Goal: Information Seeking & Learning: Understand process/instructions

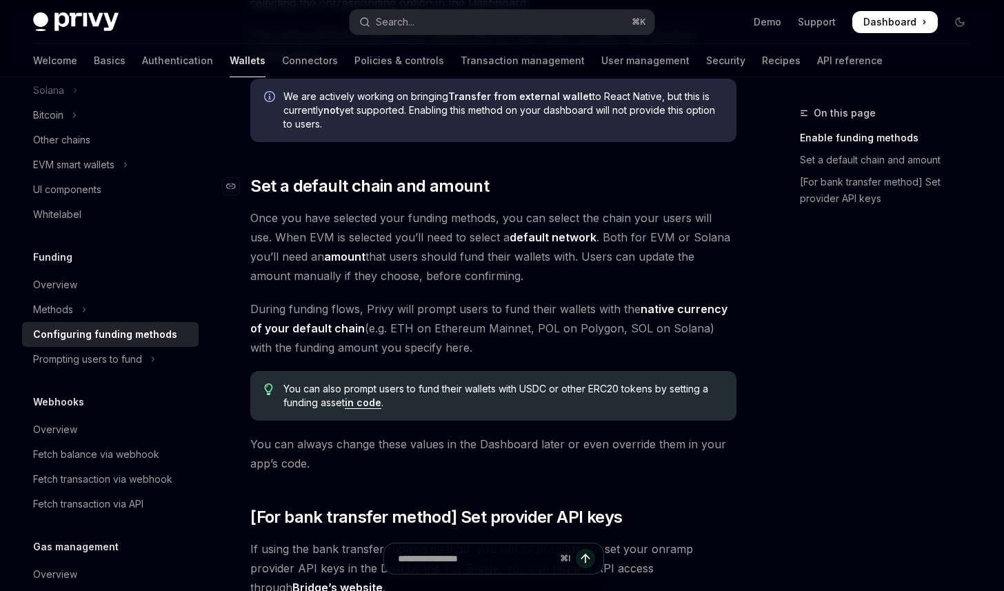
scroll to position [741, 0]
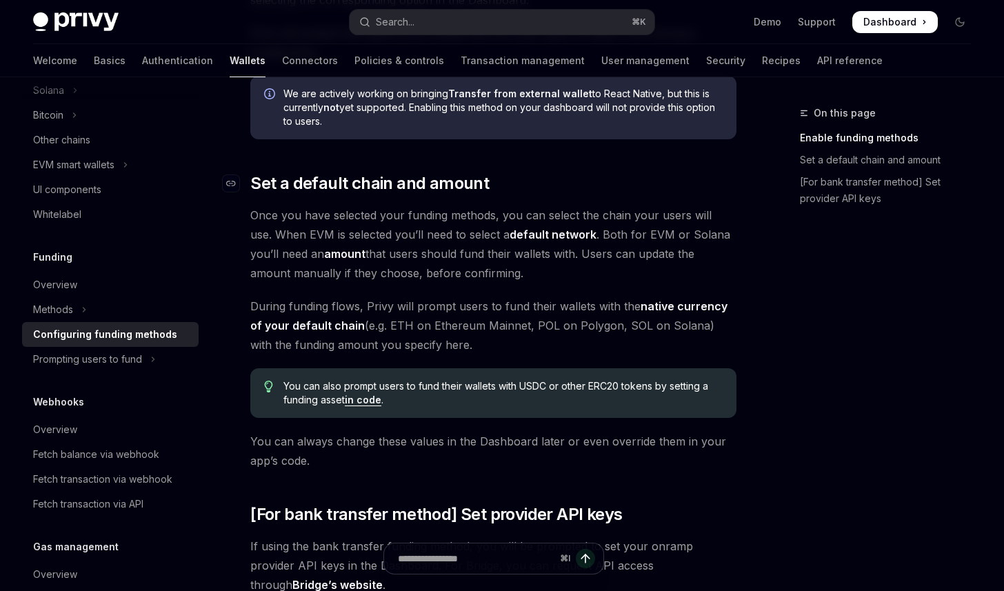
click at [516, 185] on h2 "​ Set a default chain and amount" at bounding box center [493, 183] width 486 height 22
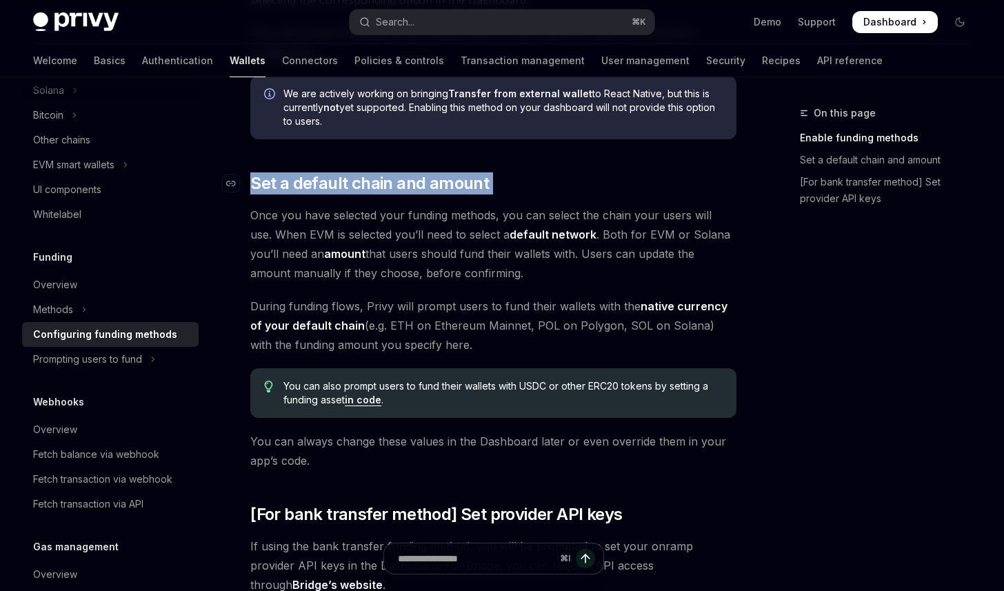
click at [516, 185] on h2 "​ Set a default chain and amount" at bounding box center [493, 183] width 486 height 22
click at [525, 183] on h2 "​ Set a default chain and amount" at bounding box center [493, 183] width 486 height 22
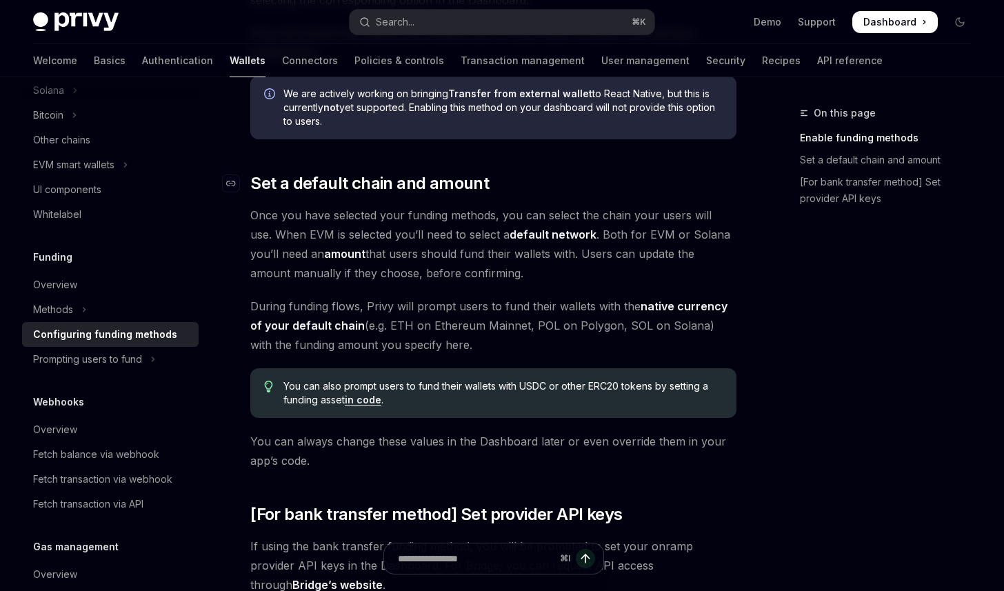
click at [525, 183] on h2 "​ Set a default chain and amount" at bounding box center [493, 183] width 486 height 22
click at [523, 185] on h2 "​ Set a default chain and amount" at bounding box center [493, 183] width 486 height 22
click at [521, 189] on h2 "​ Set a default chain and amount" at bounding box center [493, 183] width 486 height 22
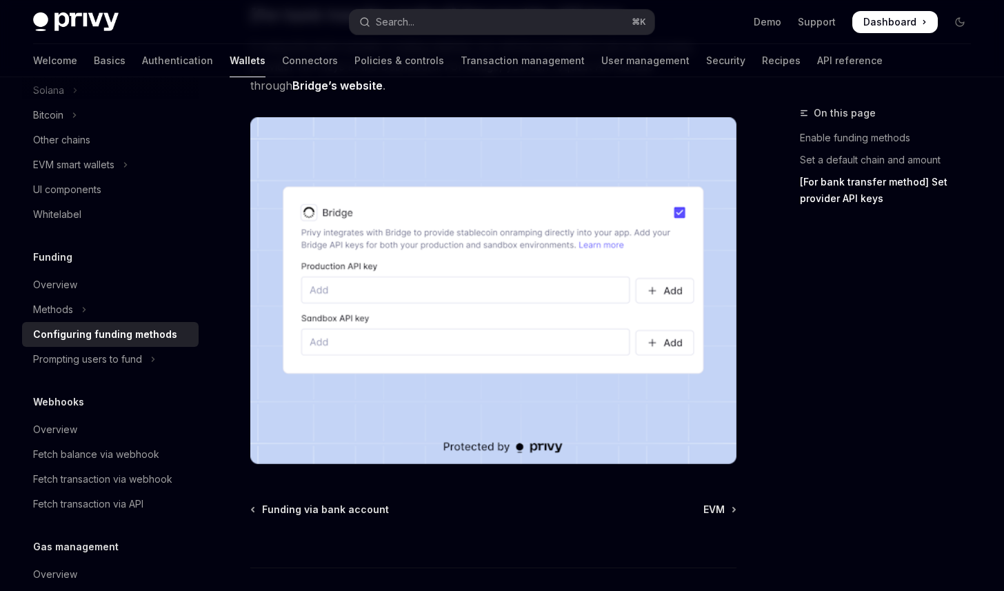
scroll to position [1241, 0]
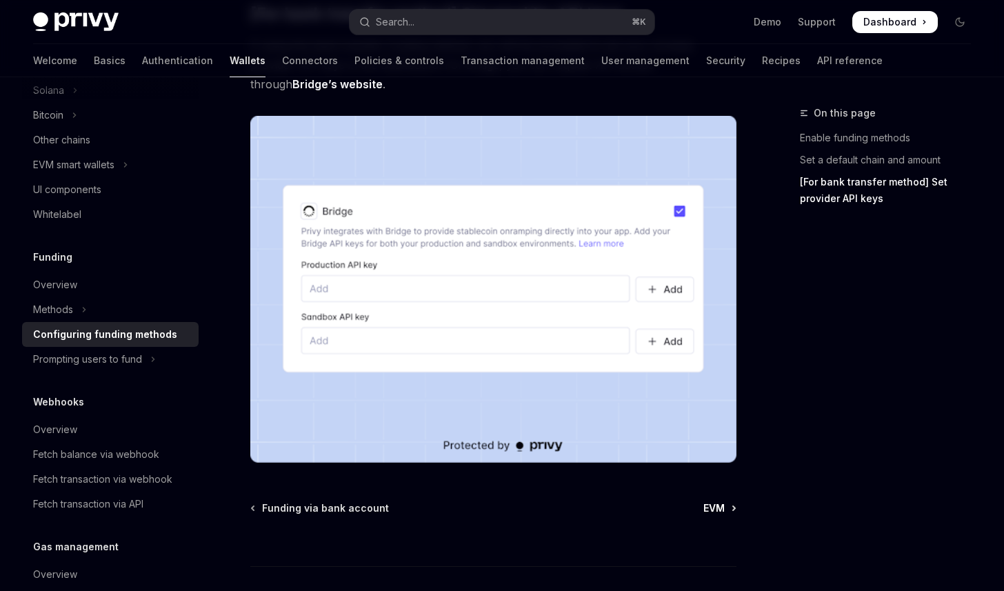
click at [727, 501] on link "EVM" at bounding box center [719, 508] width 32 height 14
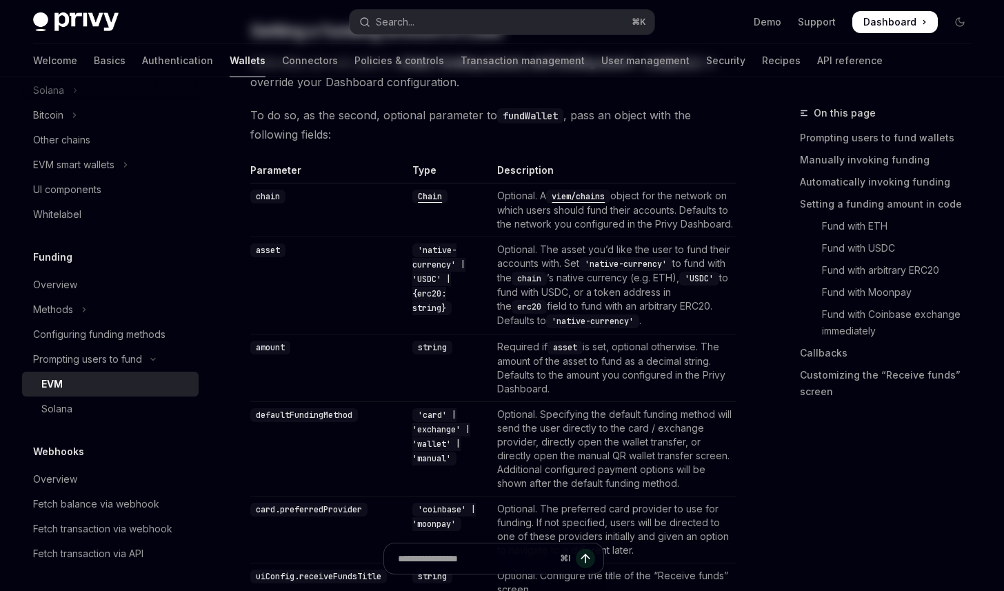
type textarea "*"
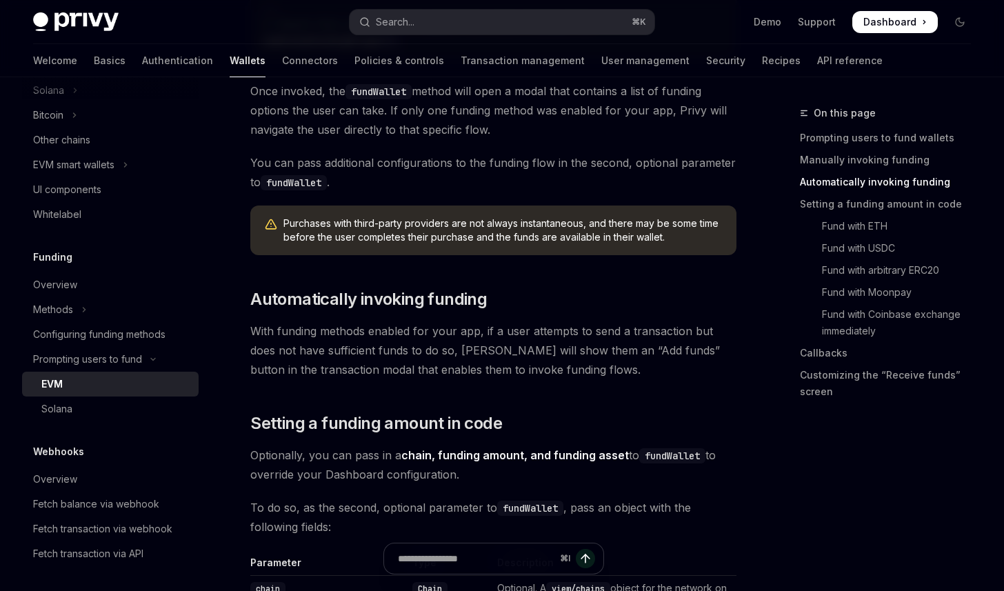
scroll to position [520, 0]
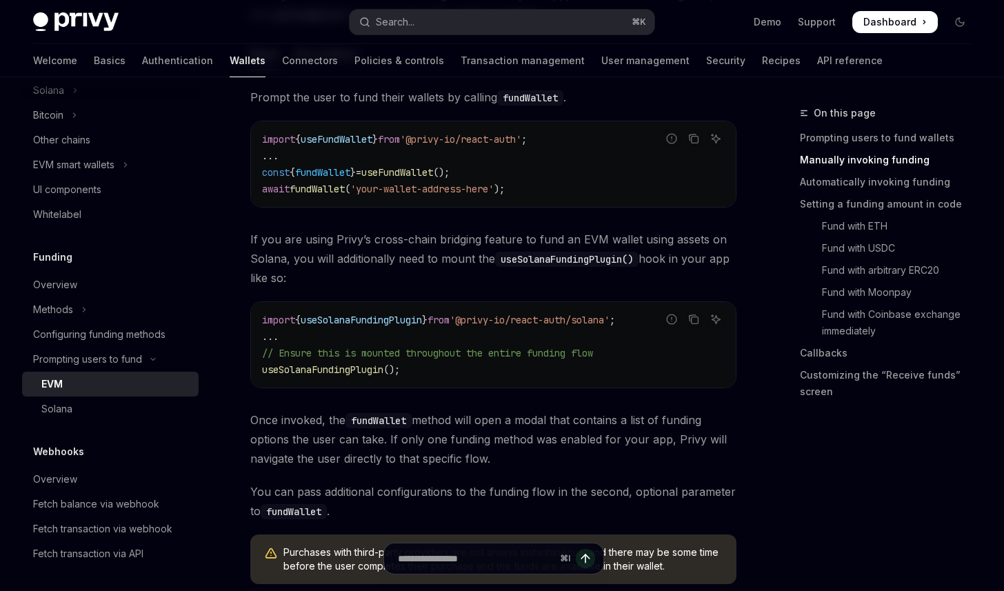
click at [381, 177] on span "useFundWallet" at bounding box center [397, 172] width 72 height 12
copy code "const { fundWallet } = useFundWallet ();"
click at [461, 139] on span "'@privy-io/react-auth'" at bounding box center [460, 139] width 121 height 12
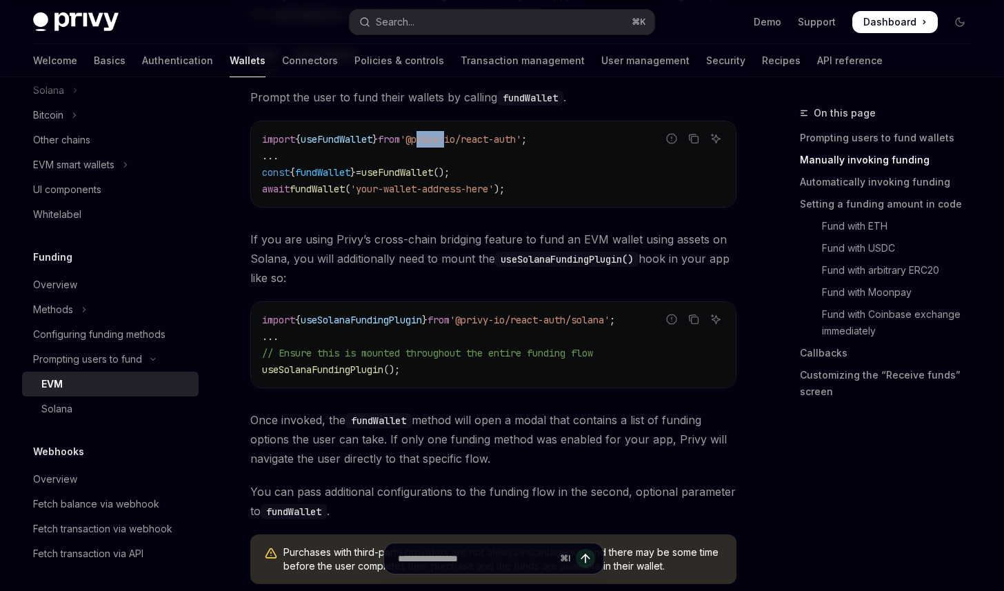
click at [461, 139] on span "'@privy-io/react-auth'" at bounding box center [460, 139] width 121 height 12
click at [461, 138] on span "'@privy-io/react-auth'" at bounding box center [460, 139] width 121 height 12
copy code "import { useFundWallet } from '@privy-io/react-auth' ;"
click at [338, 173] on span "fundWallet" at bounding box center [322, 172] width 55 height 12
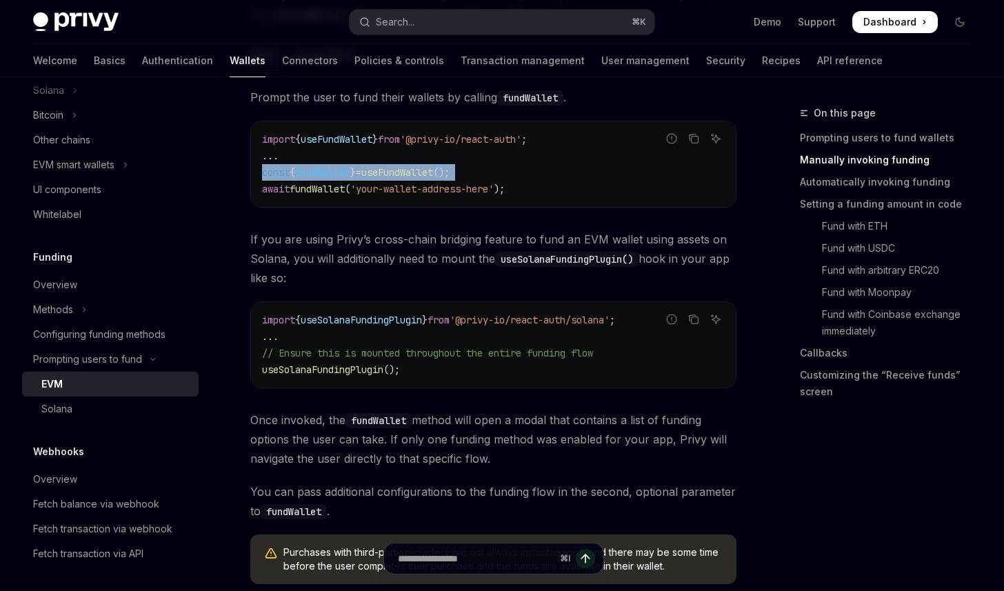
click at [338, 173] on span "fundWallet" at bounding box center [322, 172] width 55 height 12
copy code "const { fundWallet } = useFundWallet ();"
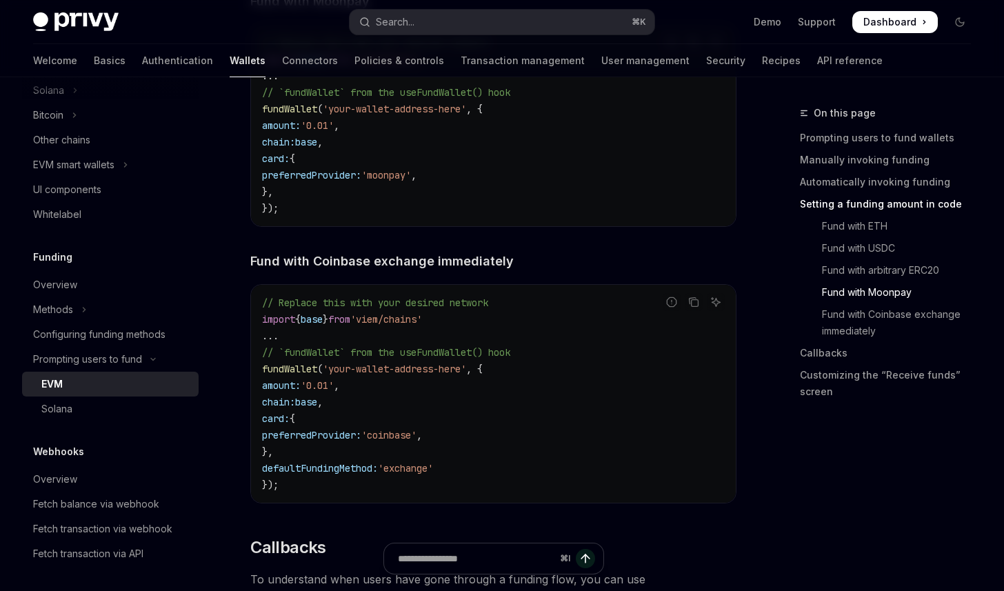
scroll to position [2636, 0]
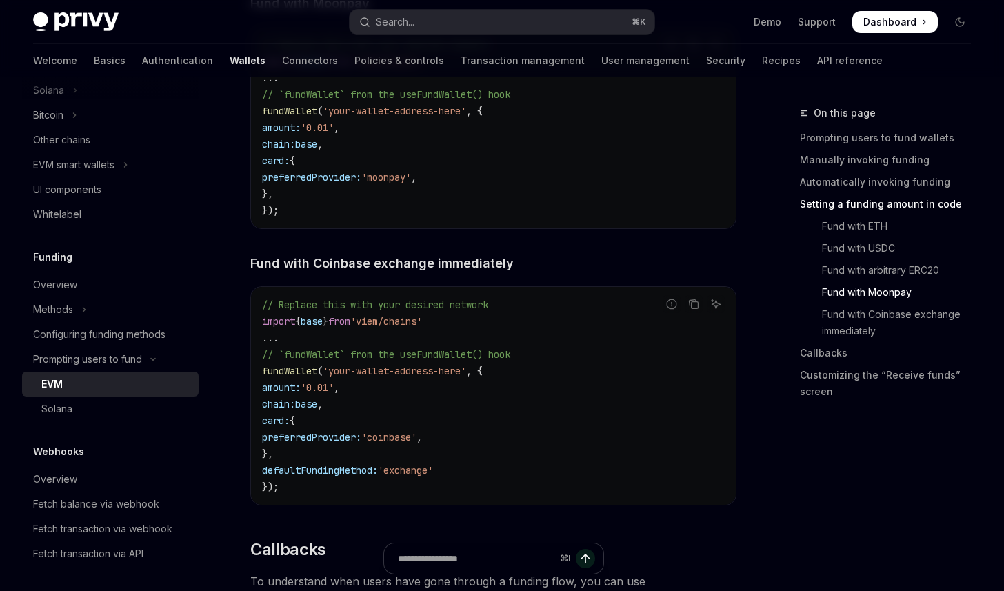
click at [311, 219] on code "// Replace this with your desired network import { base } from 'viem/chains' ..…" at bounding box center [493, 128] width 463 height 182
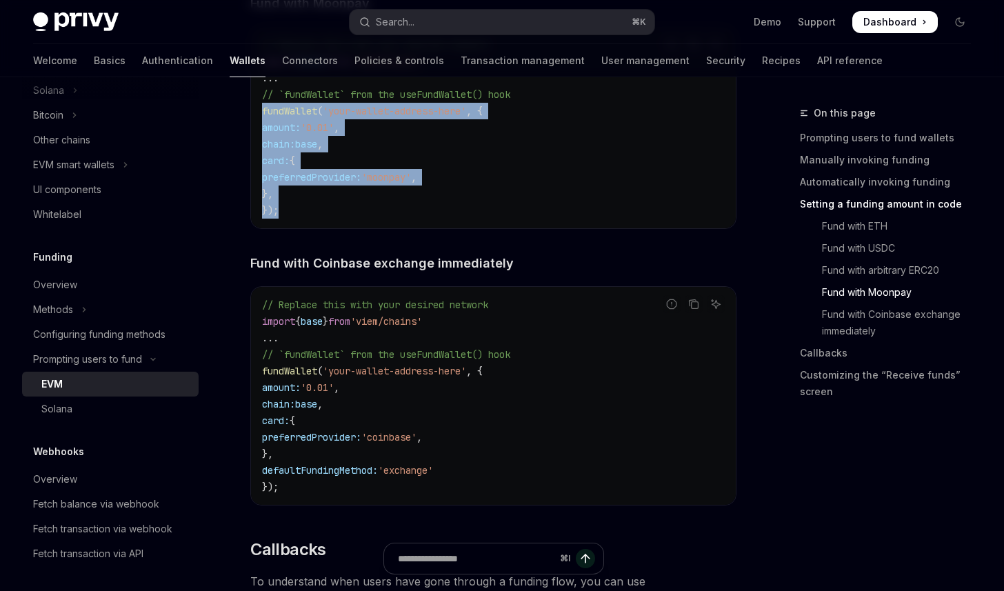
copy code "fundWallet ( 'your-wallet-address-here' , { amount: '0.01' , chain: base , card…"
drag, startPoint x: 262, startPoint y: 131, endPoint x: 292, endPoint y: 221, distance: 95.1
click at [292, 219] on code "// Replace this with your desired network import { base } from 'viem/chains' ..…" at bounding box center [493, 128] width 463 height 182
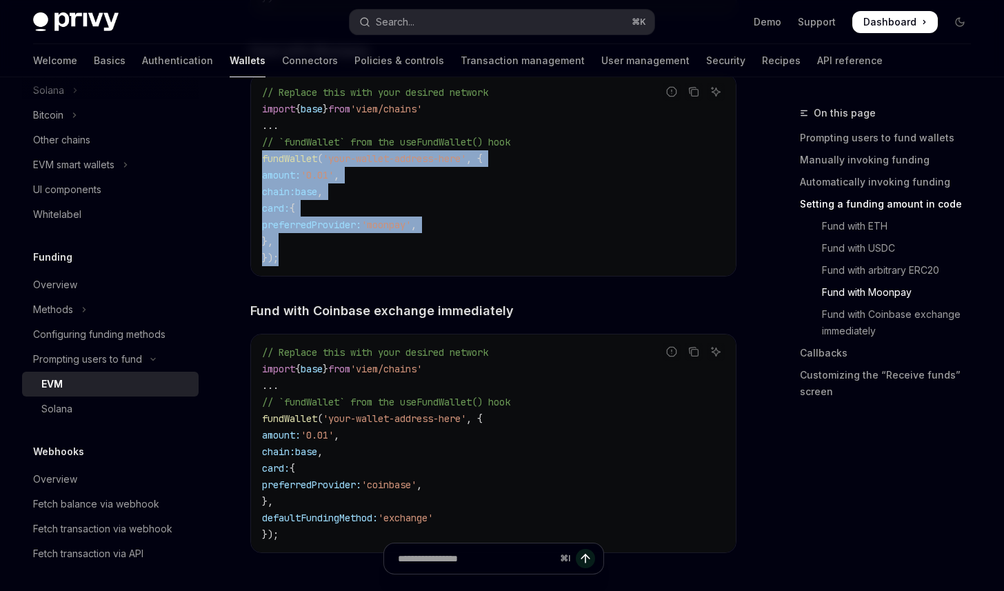
scroll to position [2582, 0]
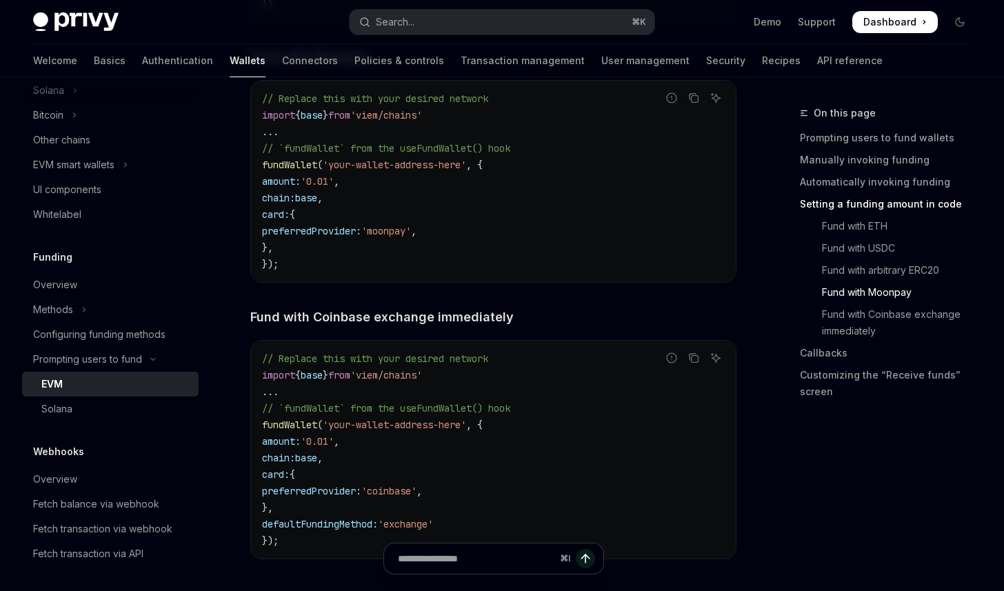
click at [556, 272] on code "// Replace this with your desired network import { base } from 'viem/chains' ..…" at bounding box center [493, 181] width 463 height 182
click at [317, 204] on span "base" at bounding box center [306, 198] width 22 height 12
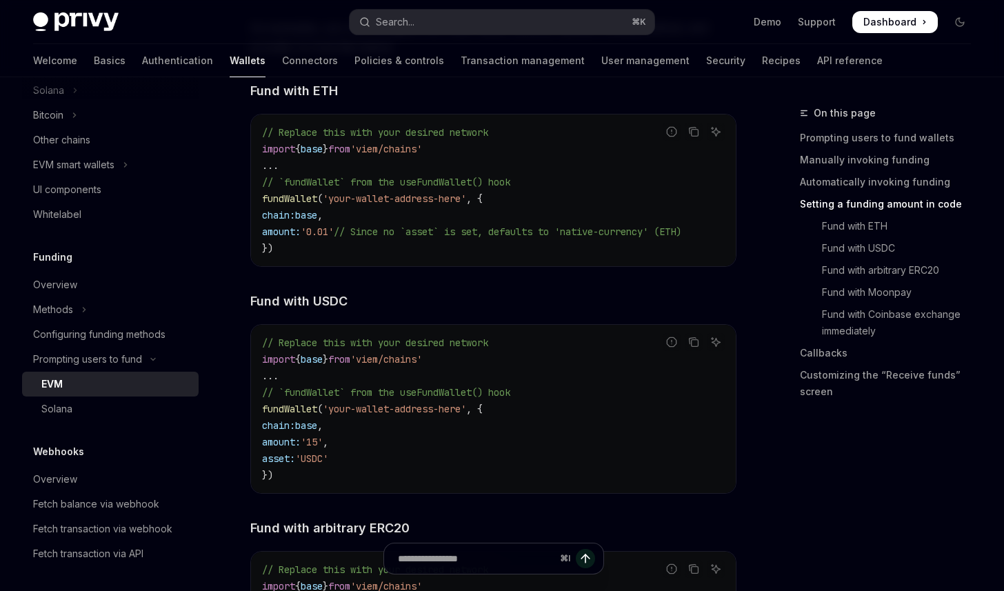
scroll to position [1809, 0]
